Goal: Task Accomplishment & Management: Complete application form

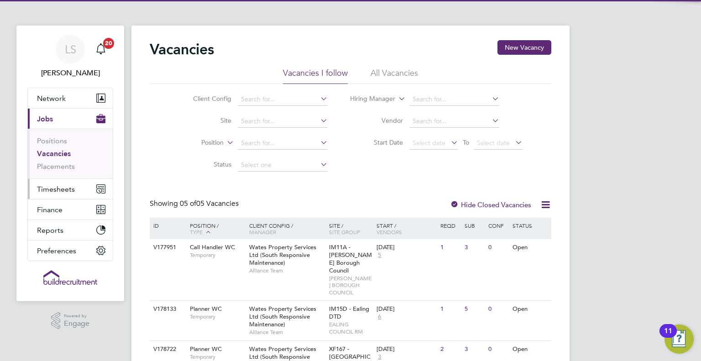
click at [58, 193] on span "Timesheets" at bounding box center [56, 189] width 38 height 9
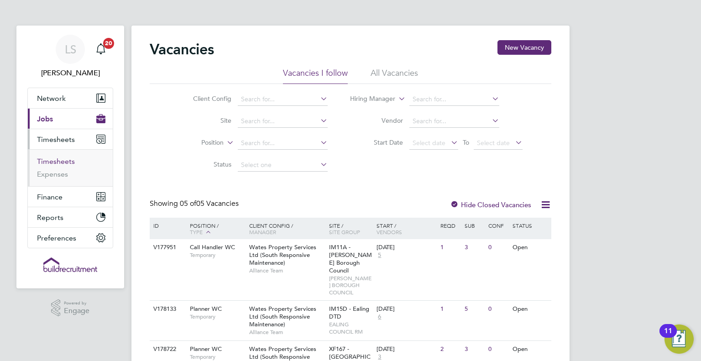
click at [67, 157] on link "Timesheets" at bounding box center [56, 161] width 38 height 9
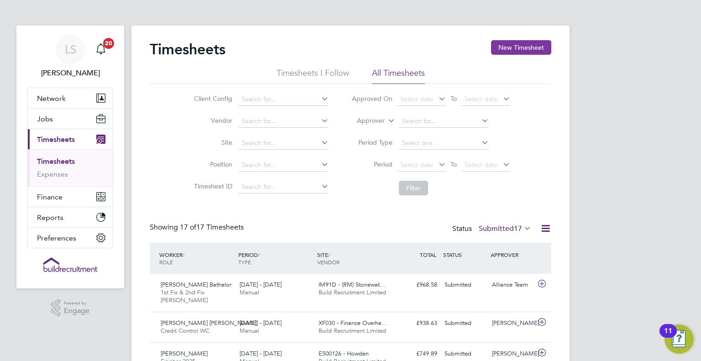
click at [529, 49] on button "New Timesheet" at bounding box center [521, 47] width 60 height 15
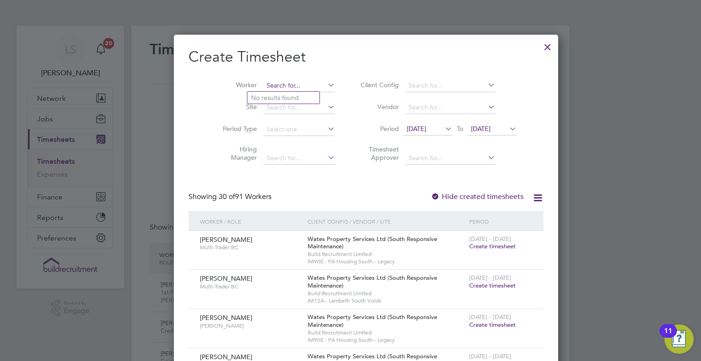
click at [270, 85] on input at bounding box center [299, 85] width 72 height 13
click at [283, 99] on li "[PERSON_NAME] rell" at bounding box center [287, 98] width 80 height 12
type input "[PERSON_NAME]"
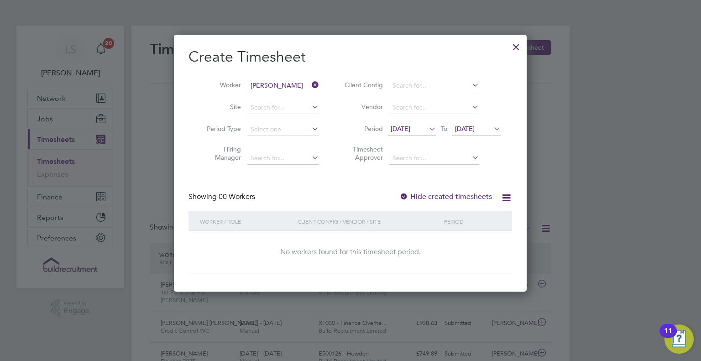
click at [434, 192] on label "Hide created timesheets" at bounding box center [445, 196] width 93 height 9
click at [410, 131] on span "[DATE]" at bounding box center [401, 129] width 20 height 8
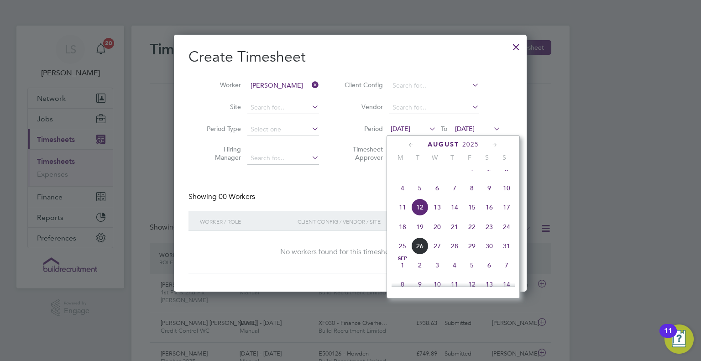
click at [475, 178] on span "[DATE]" at bounding box center [471, 168] width 17 height 17
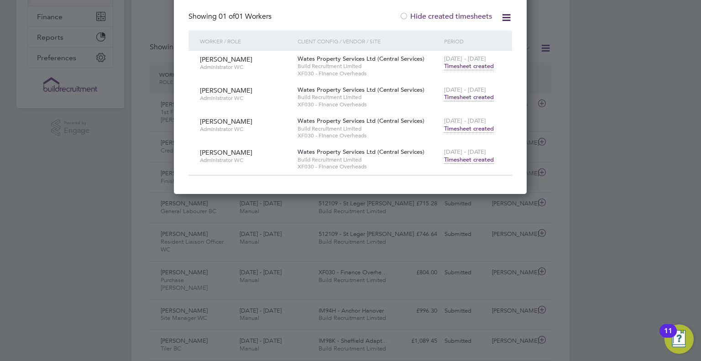
click at [472, 160] on span "Timesheet created" at bounding box center [469, 160] width 50 height 8
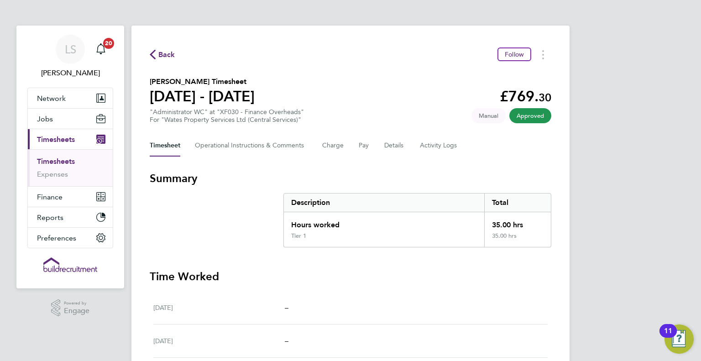
click at [60, 160] on link "Timesheets" at bounding box center [56, 161] width 38 height 9
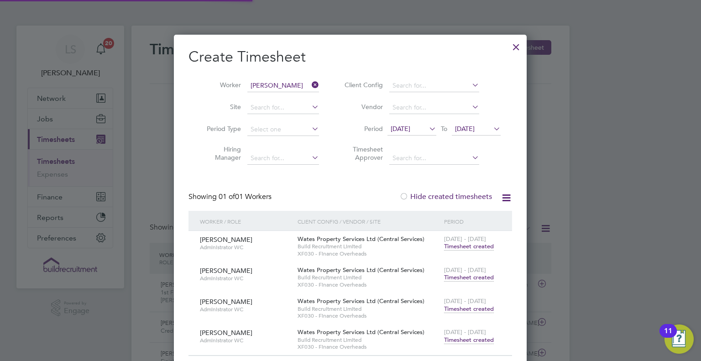
scroll to position [23, 79]
click at [517, 47] on div at bounding box center [516, 45] width 16 height 16
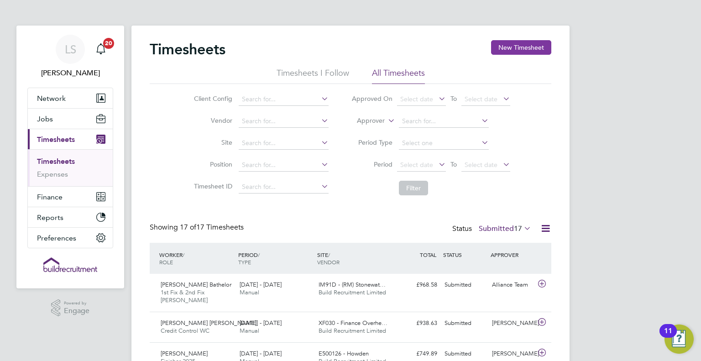
click at [537, 46] on button "New Timesheet" at bounding box center [521, 47] width 60 height 15
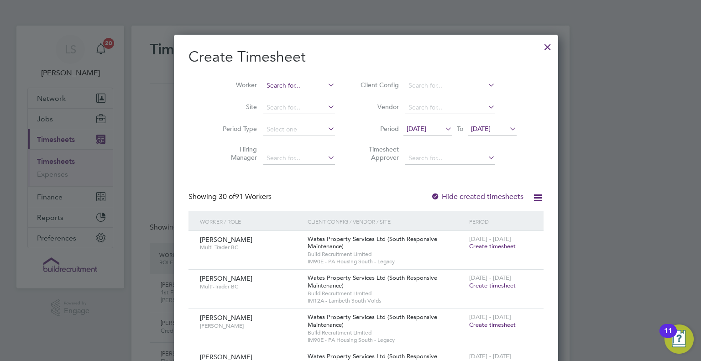
click at [278, 85] on input at bounding box center [299, 85] width 72 height 13
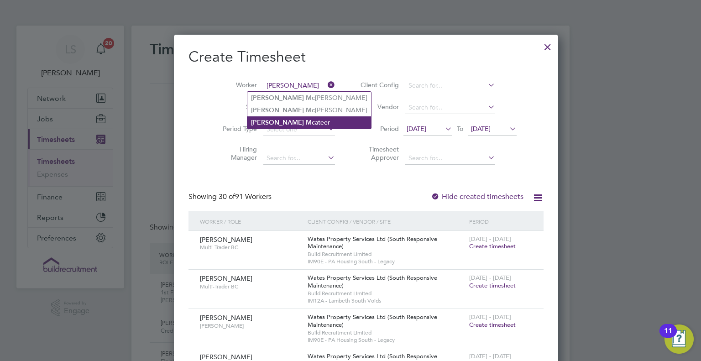
click at [298, 125] on li "[PERSON_NAME]" at bounding box center [309, 122] width 124 height 12
type input "[PERSON_NAME]"
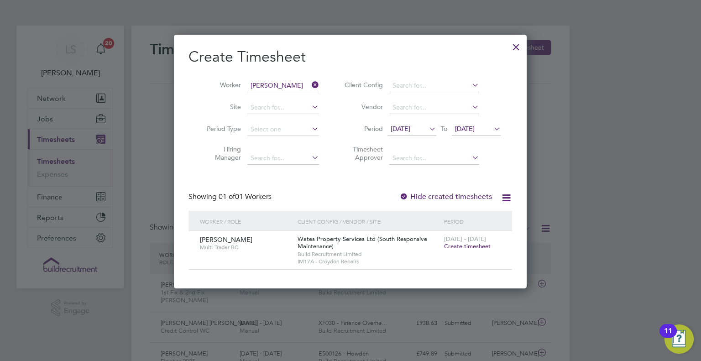
click at [475, 246] on span "Create timesheet" at bounding box center [467, 246] width 47 height 8
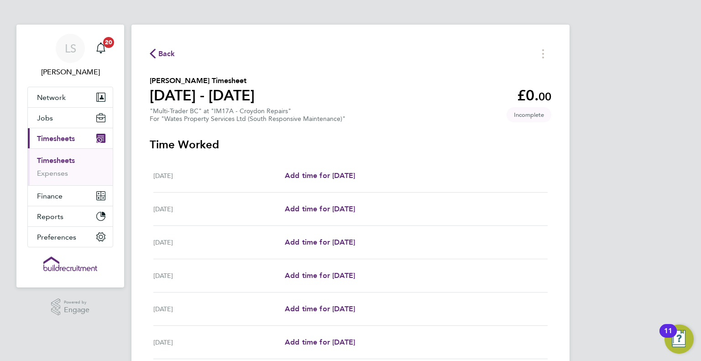
click at [165, 51] on span "Back" at bounding box center [166, 53] width 17 height 11
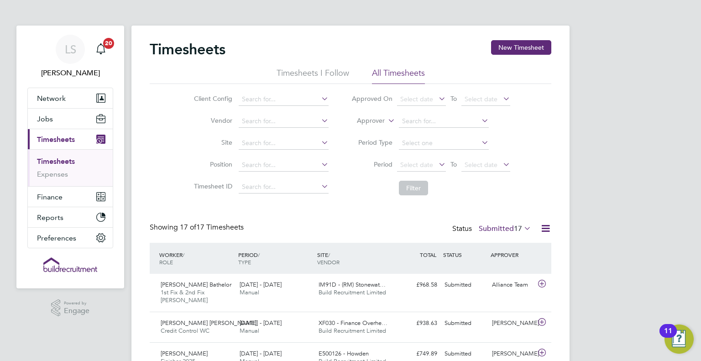
click at [520, 42] on button "New Timesheet" at bounding box center [521, 47] width 60 height 15
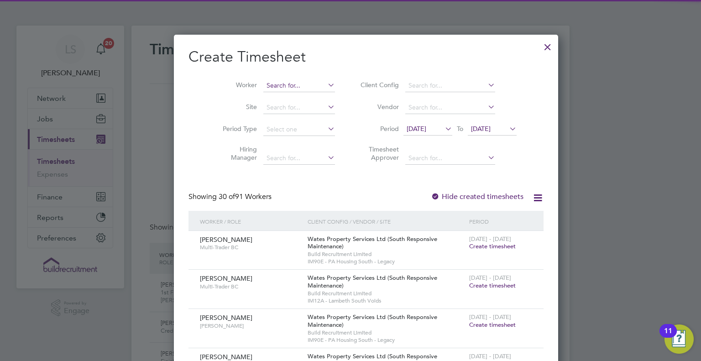
click at [288, 86] on input at bounding box center [299, 85] width 72 height 13
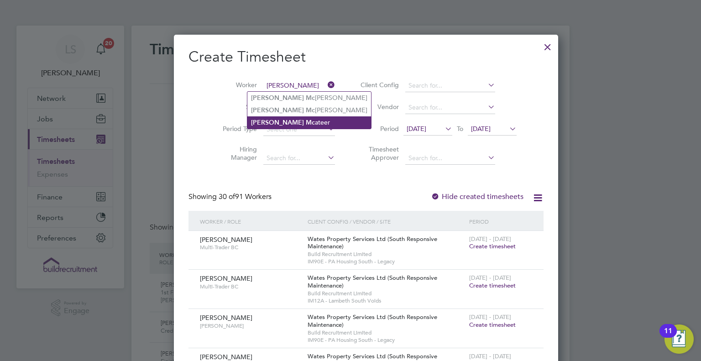
click at [294, 126] on li "[PERSON_NAME]" at bounding box center [309, 122] width 124 height 12
type input "[PERSON_NAME]"
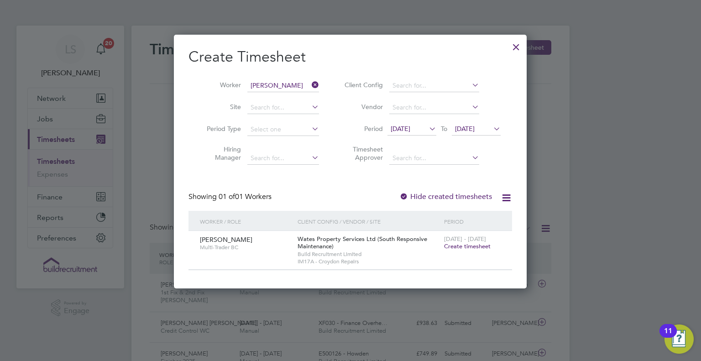
click at [410, 131] on span "[DATE]" at bounding box center [401, 129] width 20 height 8
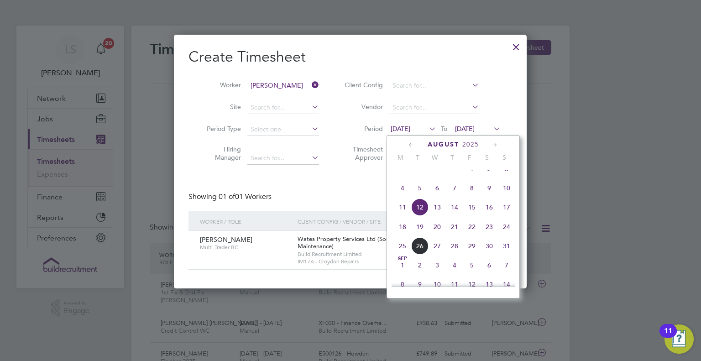
click at [473, 190] on span "8" at bounding box center [471, 187] width 17 height 17
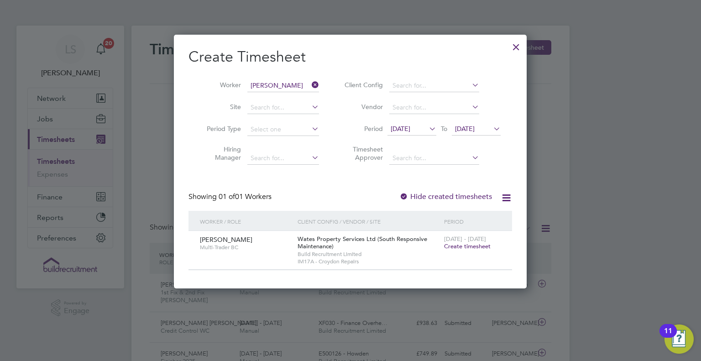
click at [475, 127] on span "[DATE]" at bounding box center [465, 129] width 20 height 8
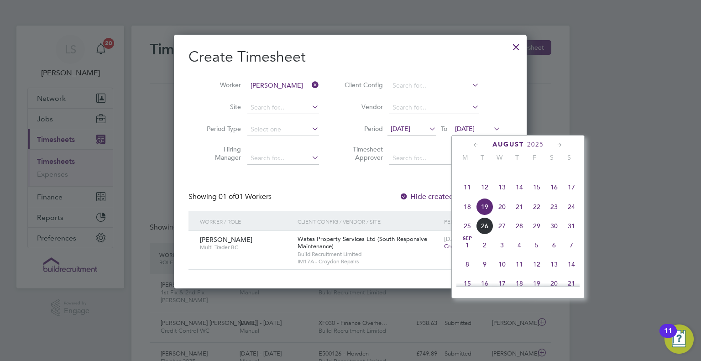
click at [515, 254] on span "4" at bounding box center [519, 244] width 17 height 17
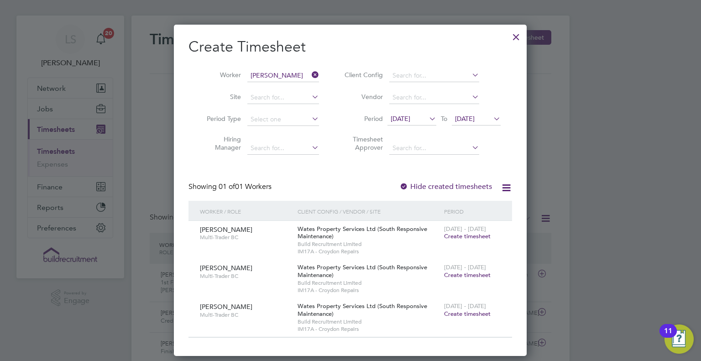
click at [410, 116] on span "[DATE]" at bounding box center [401, 119] width 20 height 8
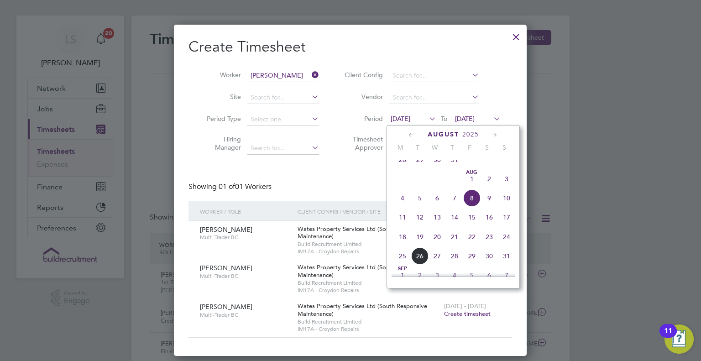
click at [473, 185] on span "[DATE]" at bounding box center [471, 178] width 17 height 17
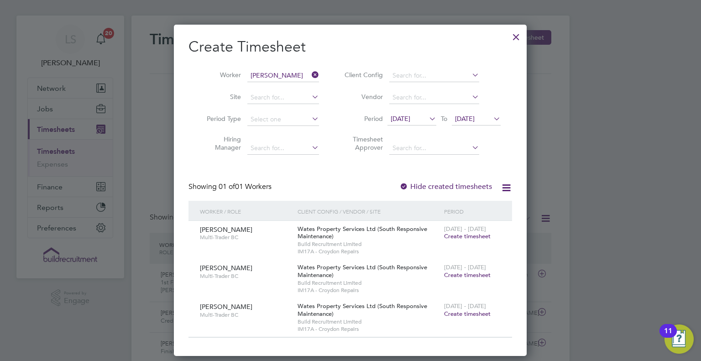
click at [410, 121] on span "[DATE]" at bounding box center [401, 119] width 20 height 8
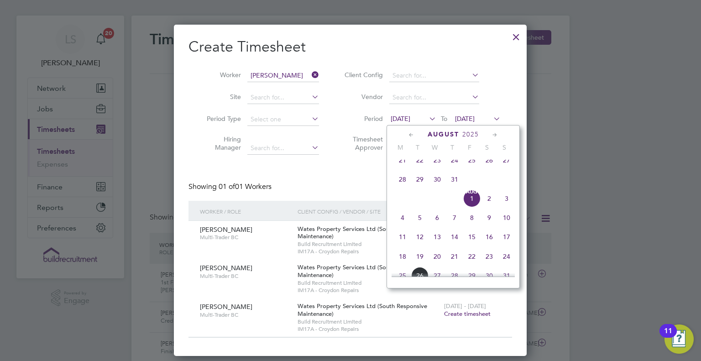
click at [491, 226] on span "9" at bounding box center [489, 217] width 17 height 17
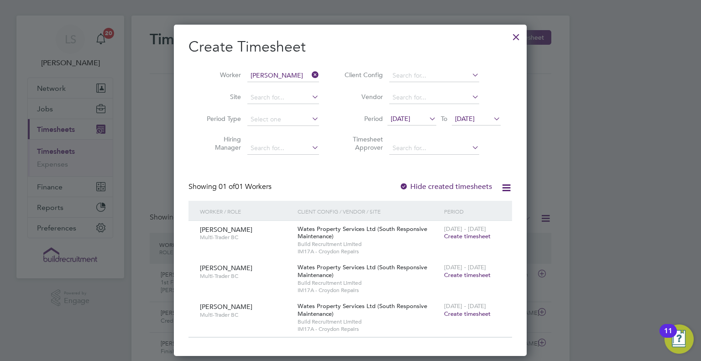
click at [475, 119] on span "[DATE]" at bounding box center [465, 119] width 20 height 8
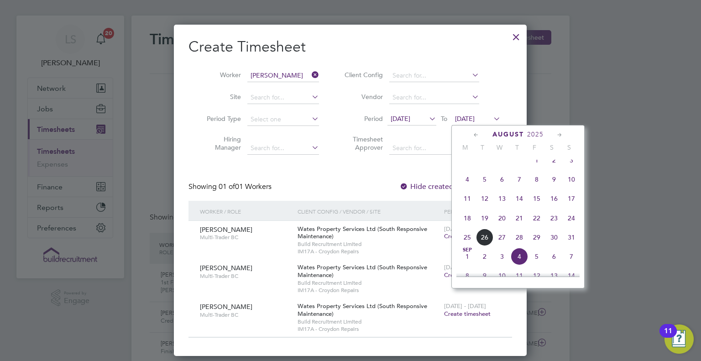
click at [553, 186] on span "9" at bounding box center [553, 179] width 17 height 17
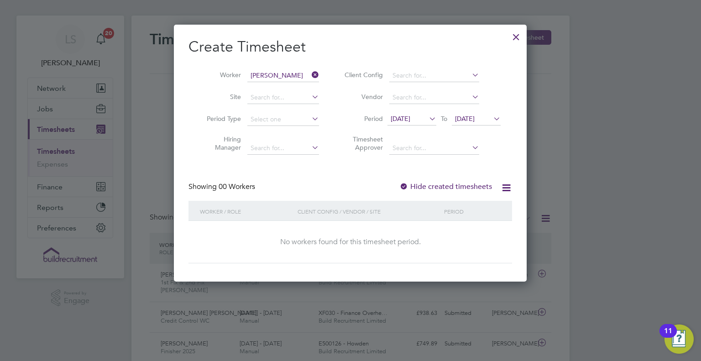
click at [410, 118] on span "[DATE]" at bounding box center [401, 119] width 20 height 8
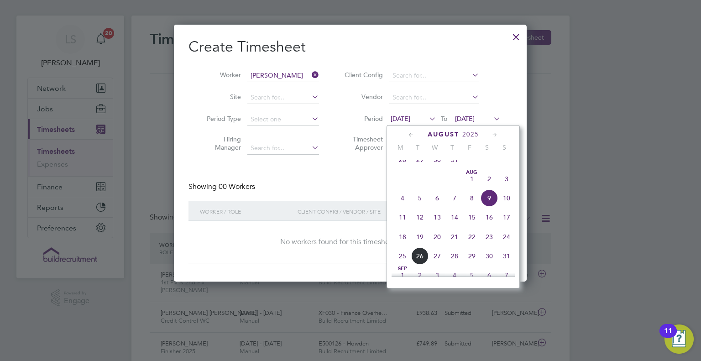
click at [463, 126] on div "[DATE] M T W T F S S [DATE] 2 3 4 5 6 7 8 9 10 11 12 13 14 15 16 17 18 19 20 21…" at bounding box center [453, 206] width 133 height 163
click at [469, 222] on span "15" at bounding box center [471, 217] width 17 height 17
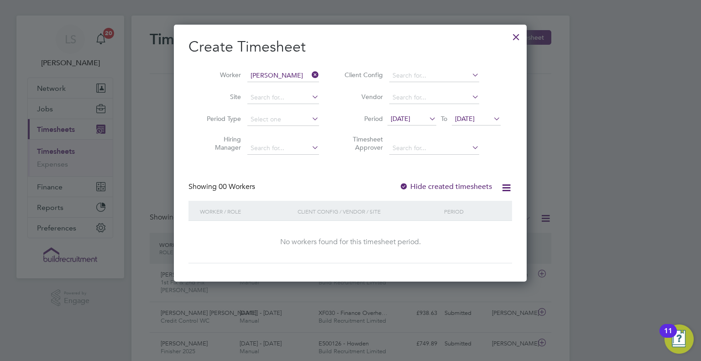
click at [371, 177] on div "Create Timesheet Worker [PERSON_NAME] Site Period Type Hiring Manager Client Co…" at bounding box center [351, 150] width 324 height 226
click at [416, 112] on li "Period [DATE] To [DATE]" at bounding box center [421, 120] width 182 height 22
click at [410, 117] on span "[DATE]" at bounding box center [401, 119] width 20 height 8
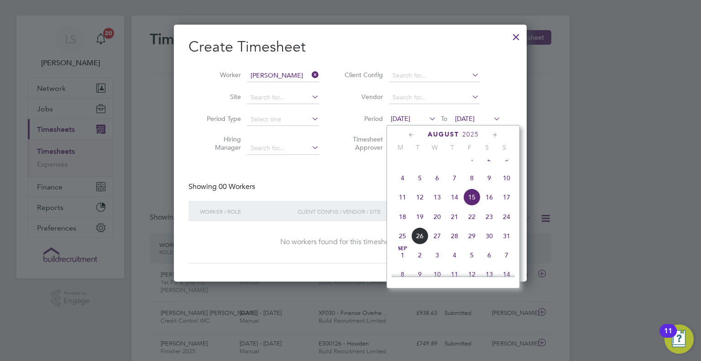
click at [488, 187] on span "9" at bounding box center [489, 177] width 17 height 17
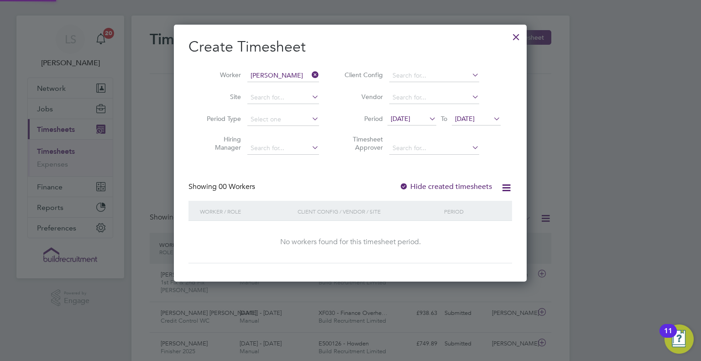
scroll to position [257, 353]
click at [426, 188] on label "Hide created timesheets" at bounding box center [445, 186] width 93 height 9
click at [387, 175] on div "Create Timesheet Worker [PERSON_NAME] Site Period Type Hiring Manager Client Co…" at bounding box center [351, 150] width 324 height 226
click at [406, 186] on div at bounding box center [403, 187] width 9 height 9
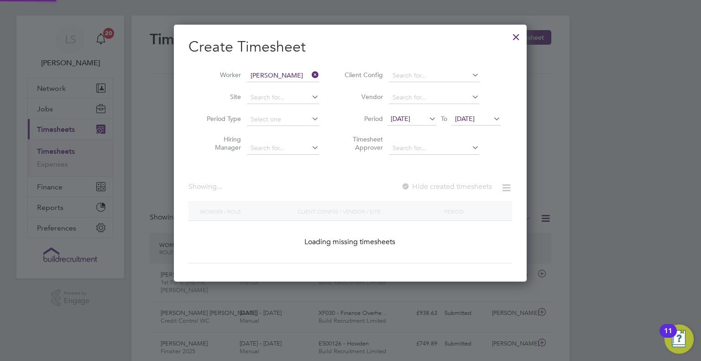
scroll to position [253, 353]
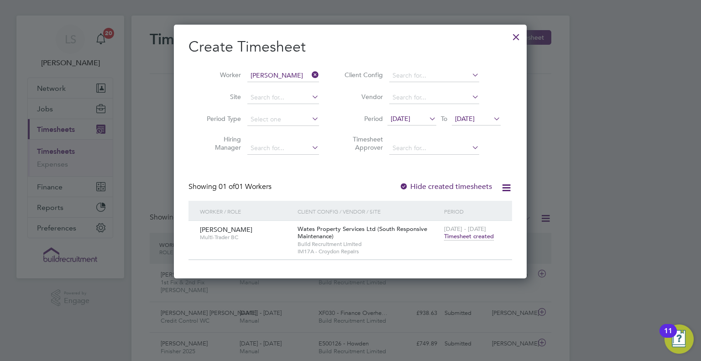
click at [470, 238] on span "Timesheet created" at bounding box center [469, 236] width 50 height 8
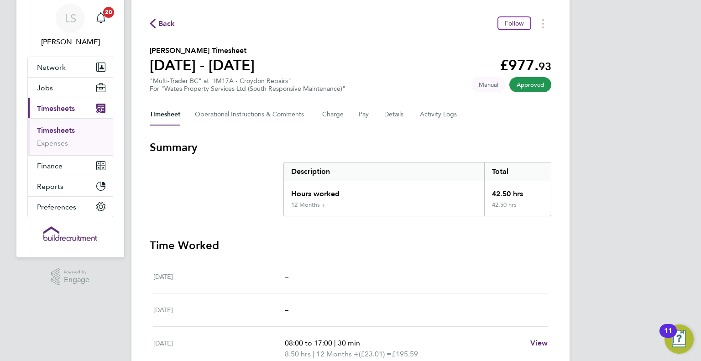
scroll to position [30, 0]
click at [400, 84] on section "[PERSON_NAME] Timesheet [DATE] - [DATE] £977. 93 "Multi-Trader BC" at "IM17A - …" at bounding box center [351, 69] width 402 height 47
click at [398, 109] on button "Details" at bounding box center [394, 116] width 21 height 22
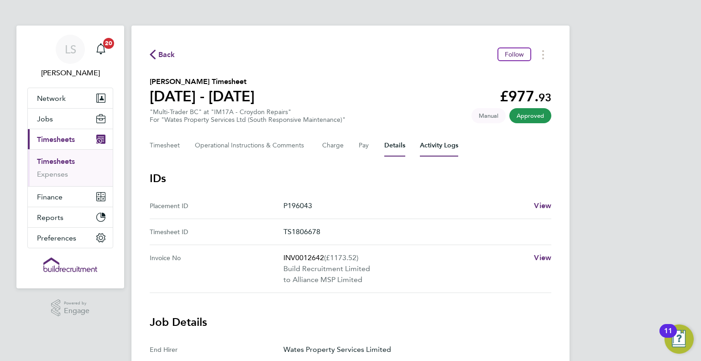
click at [438, 142] on Logs-tab "Activity Logs" at bounding box center [439, 146] width 38 height 22
